Goal: Transaction & Acquisition: Purchase product/service

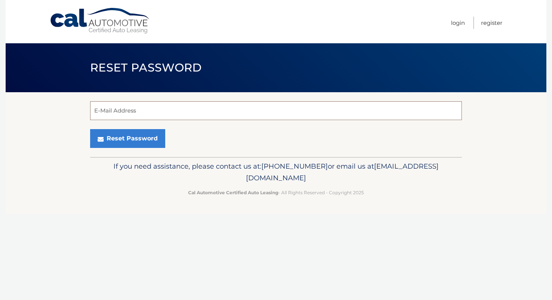
click at [215, 111] on input "E-Mail Address" at bounding box center [276, 110] width 372 height 19
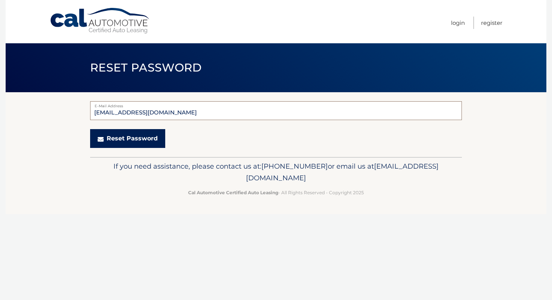
type input "grosvenorba@gmail.com"
click at [150, 137] on button "Reset Password" at bounding box center [127, 138] width 75 height 19
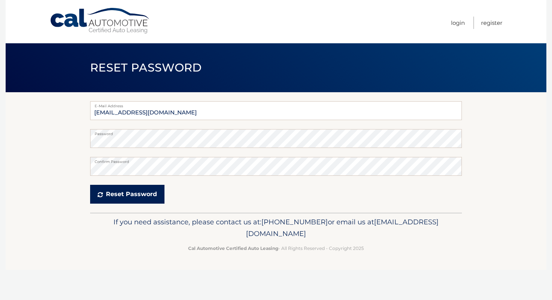
click at [148, 194] on button "Reset Password" at bounding box center [127, 194] width 74 height 19
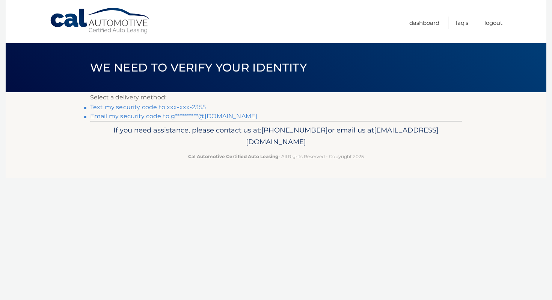
click at [150, 104] on link "Text my security code to xxx-xxx-2355" at bounding box center [148, 106] width 116 height 7
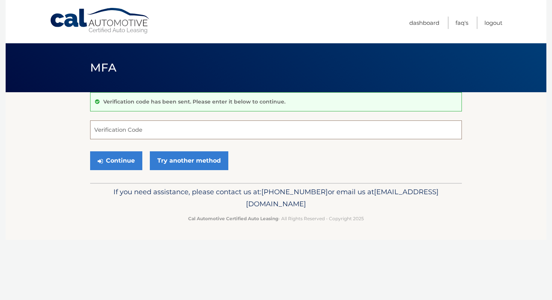
click at [137, 128] on input "Verification Code" at bounding box center [276, 129] width 372 height 19
type input "993022"
click at [119, 157] on button "Continue" at bounding box center [116, 160] width 52 height 19
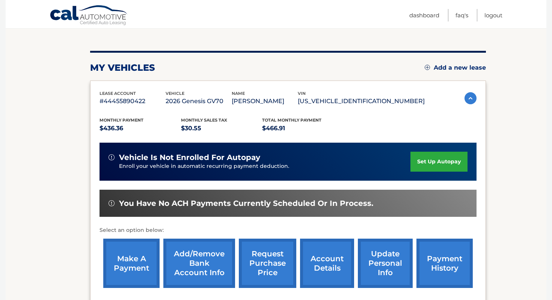
scroll to position [90, 0]
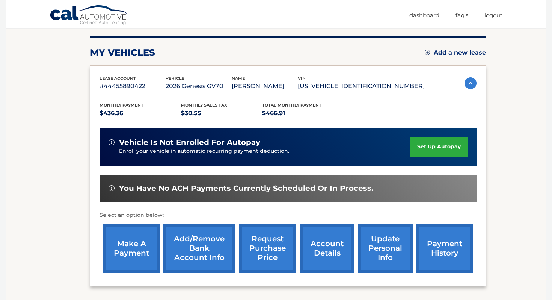
click at [124, 242] on link "make a payment" at bounding box center [131, 247] width 56 height 49
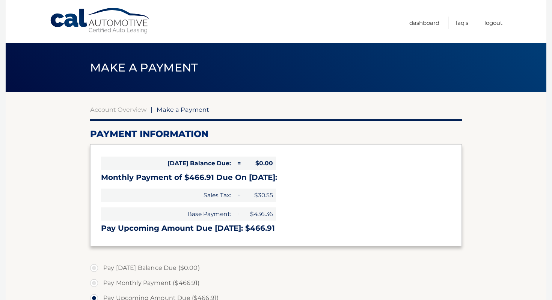
select select "YTJjMzEyYTItNmU1Yi00MGJlLWE5ZjAtYjM3YmI0ZDk3NGY0"
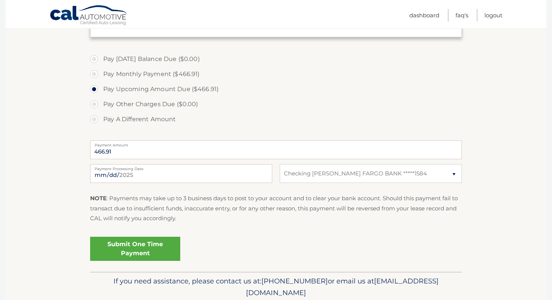
scroll to position [210, 0]
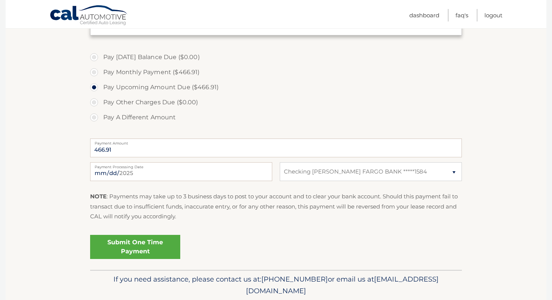
click at [134, 242] on link "Submit One Time Payment" at bounding box center [135, 247] width 90 height 24
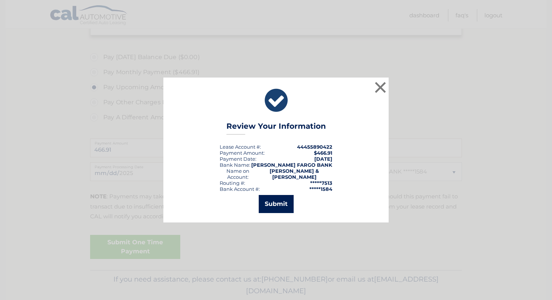
click at [275, 199] on button "Submit" at bounding box center [276, 204] width 35 height 18
